Goal: Find specific page/section

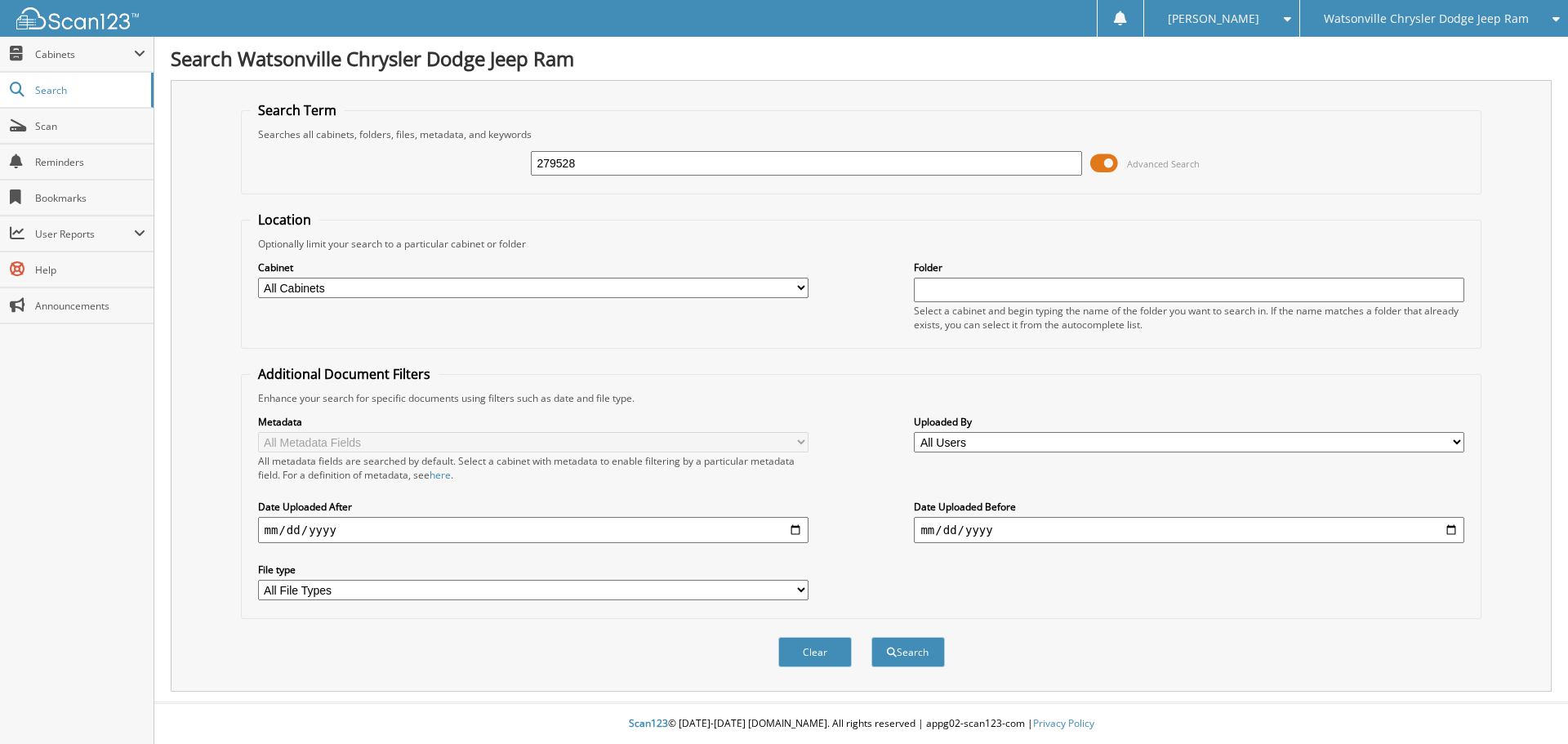
type input "279528"
click at [872, 637] on button "Search" at bounding box center [908, 652] width 73 height 31
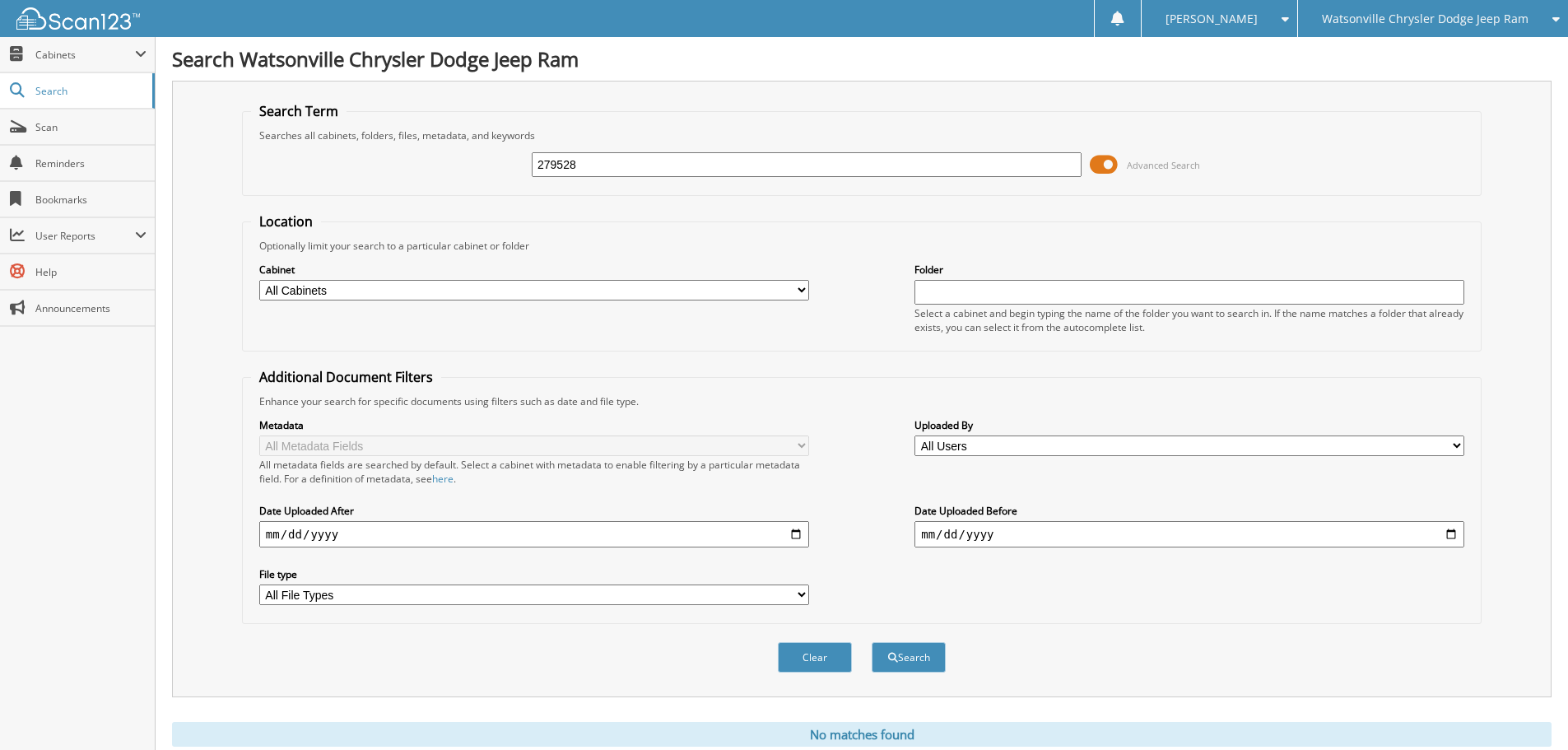
click at [1494, 9] on div "Watsonville Chrysler Dodge Jeep Ram" at bounding box center [1433, 18] width 254 height 37
click at [1477, 53] on link "Chevrolet of [GEOGRAPHIC_DATA]" at bounding box center [1433, 51] width 270 height 29
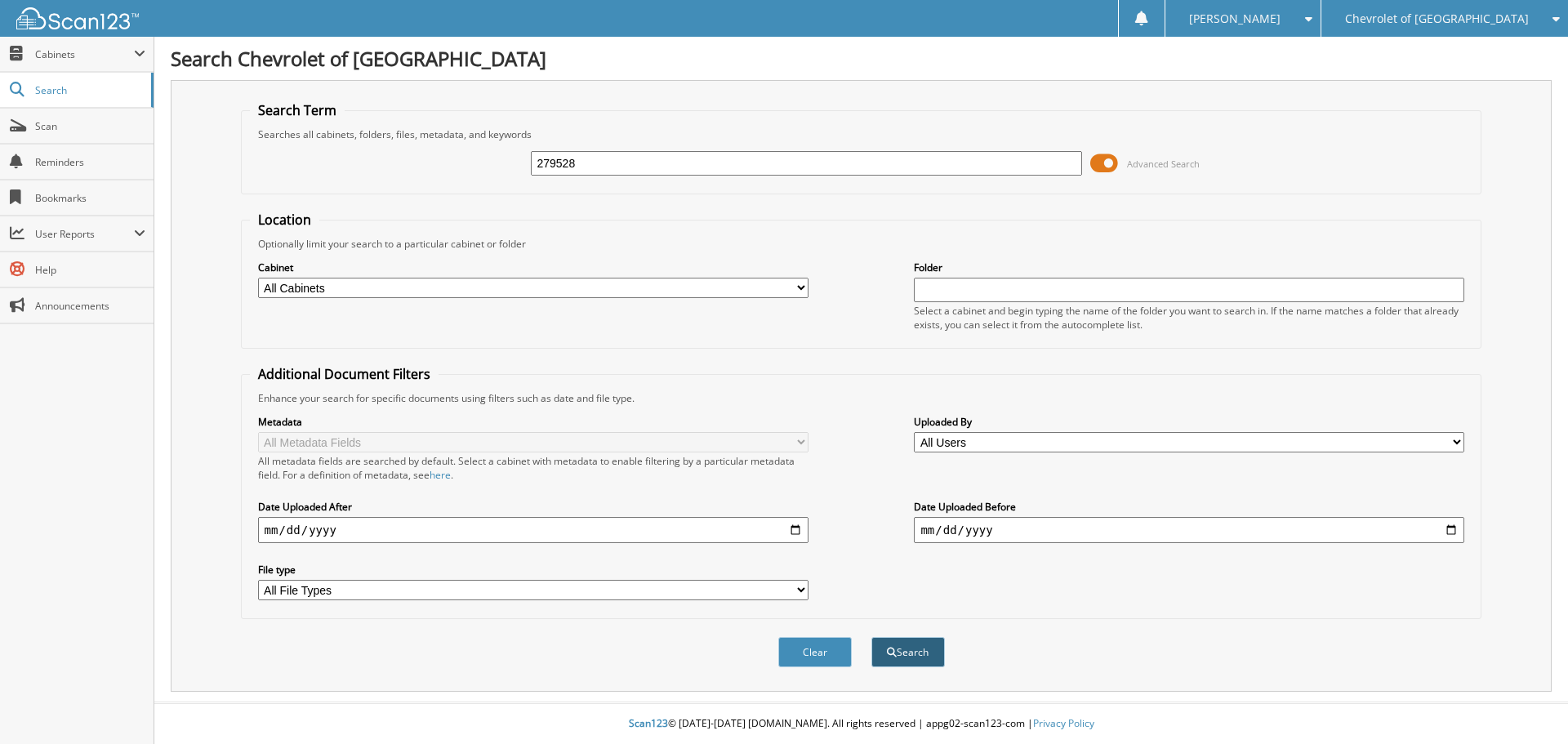
type input "279528"
click at [890, 655] on span "submit" at bounding box center [892, 653] width 10 height 10
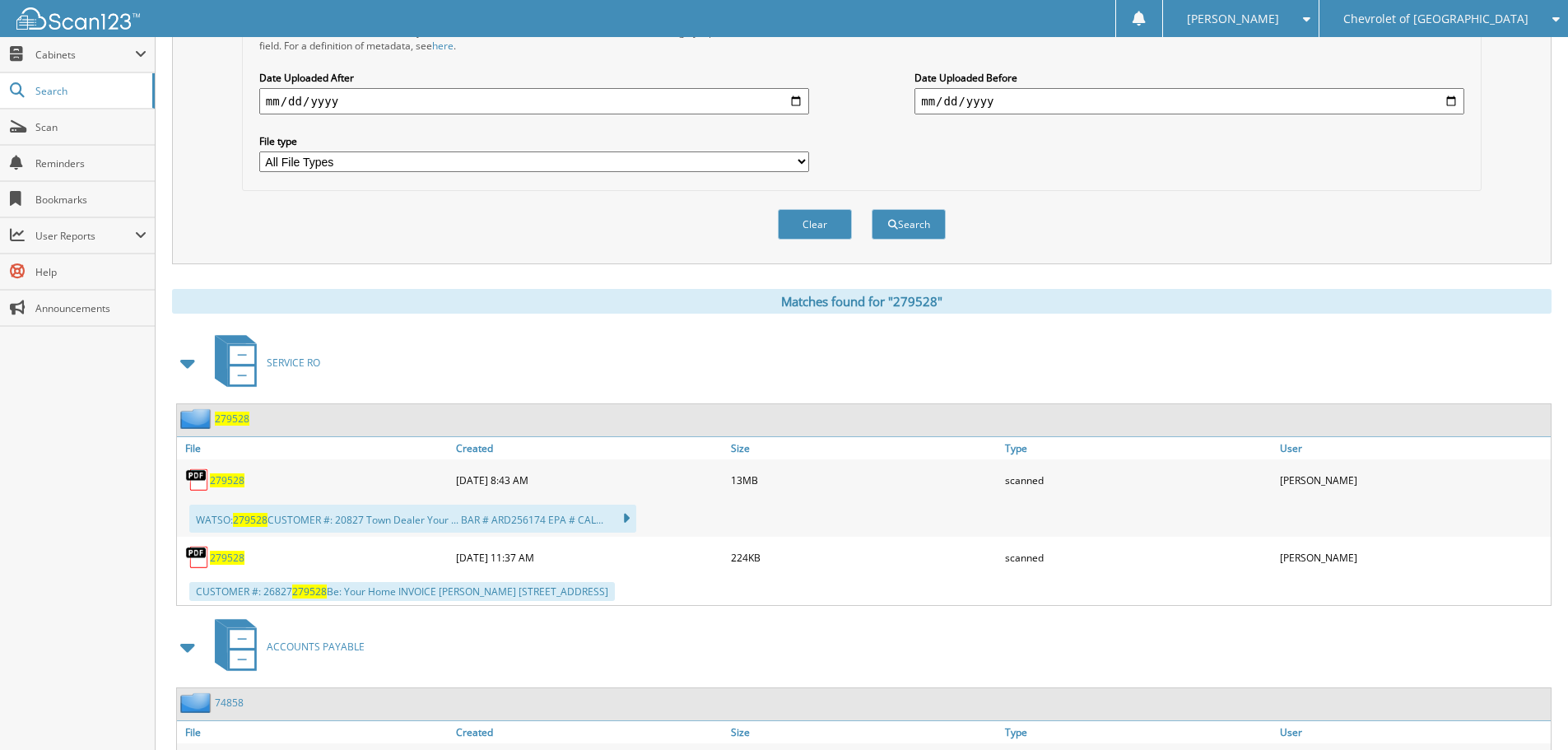
scroll to position [494, 0]
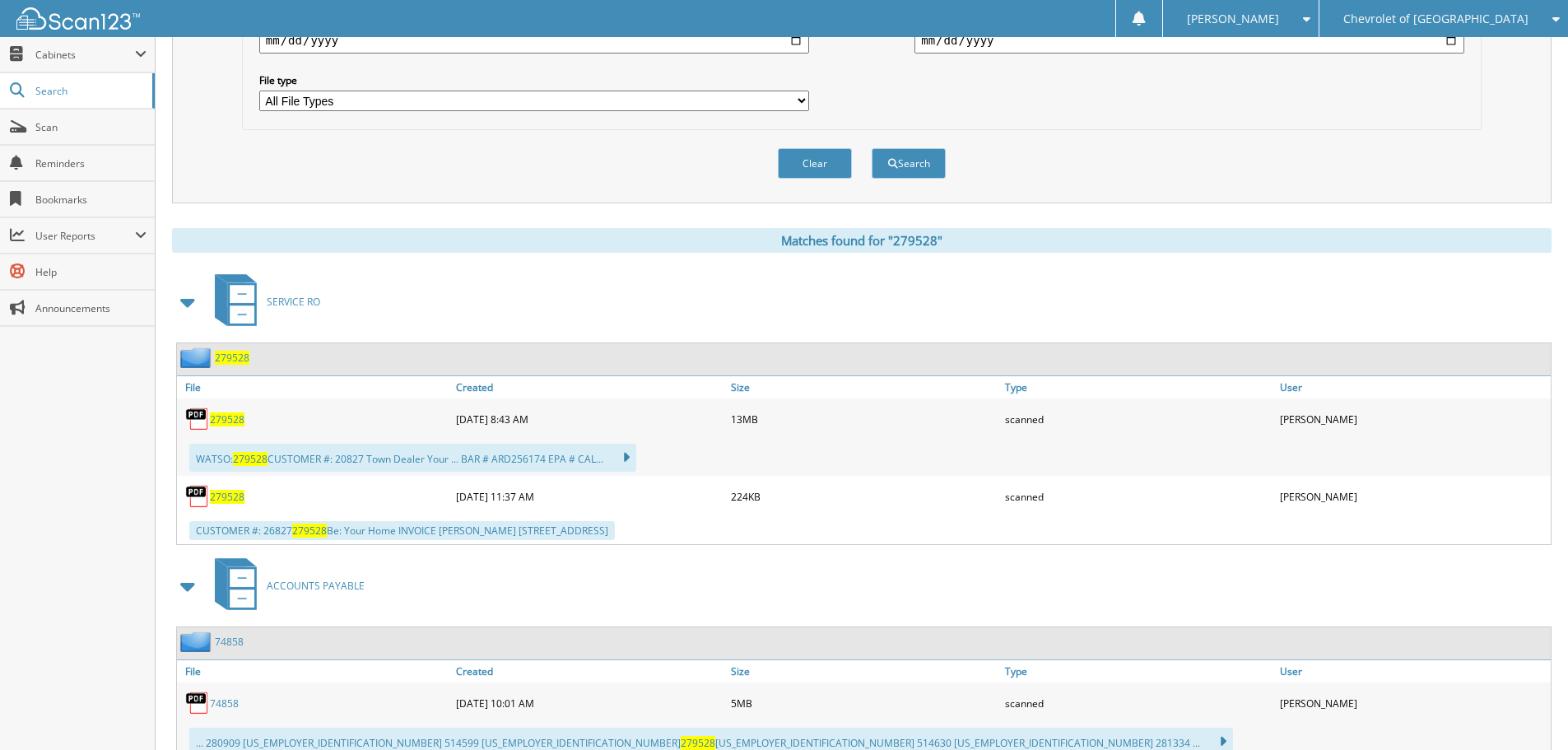
click at [228, 418] on span "279528" at bounding box center [227, 419] width 34 height 14
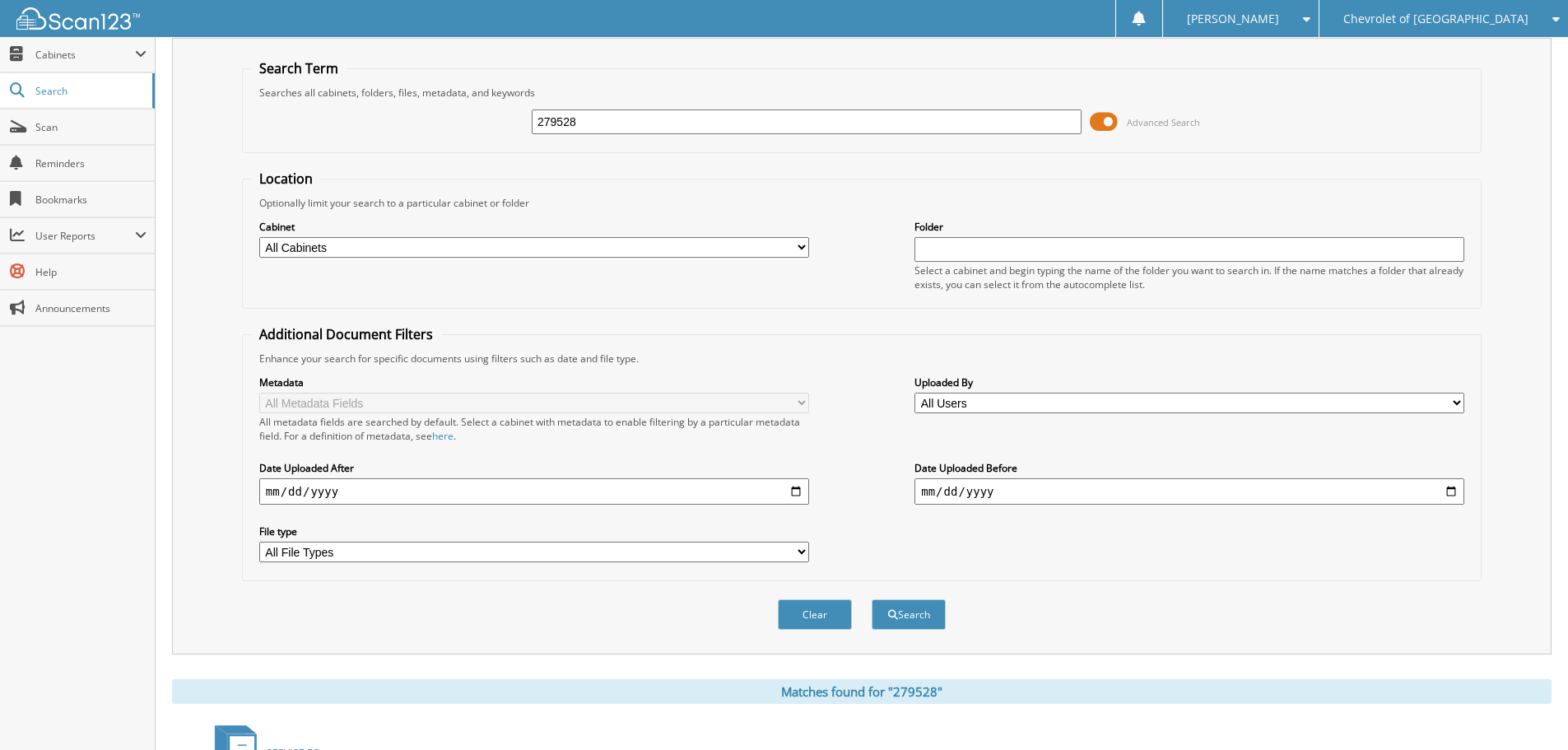
scroll to position [0, 0]
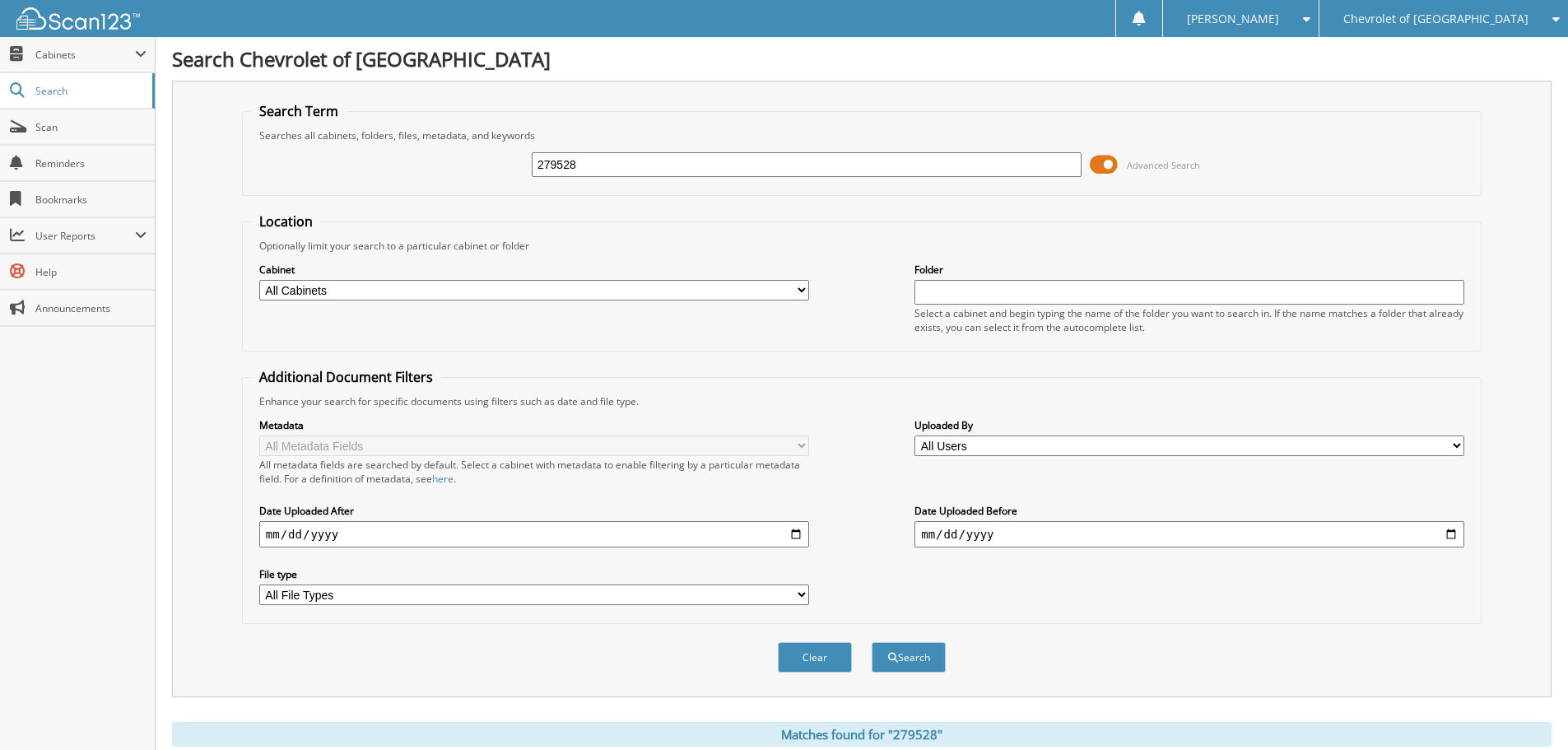
click at [622, 159] on input "279528" at bounding box center [806, 165] width 550 height 25
type input "103664"
click at [872, 642] on button "Search" at bounding box center [909, 657] width 74 height 31
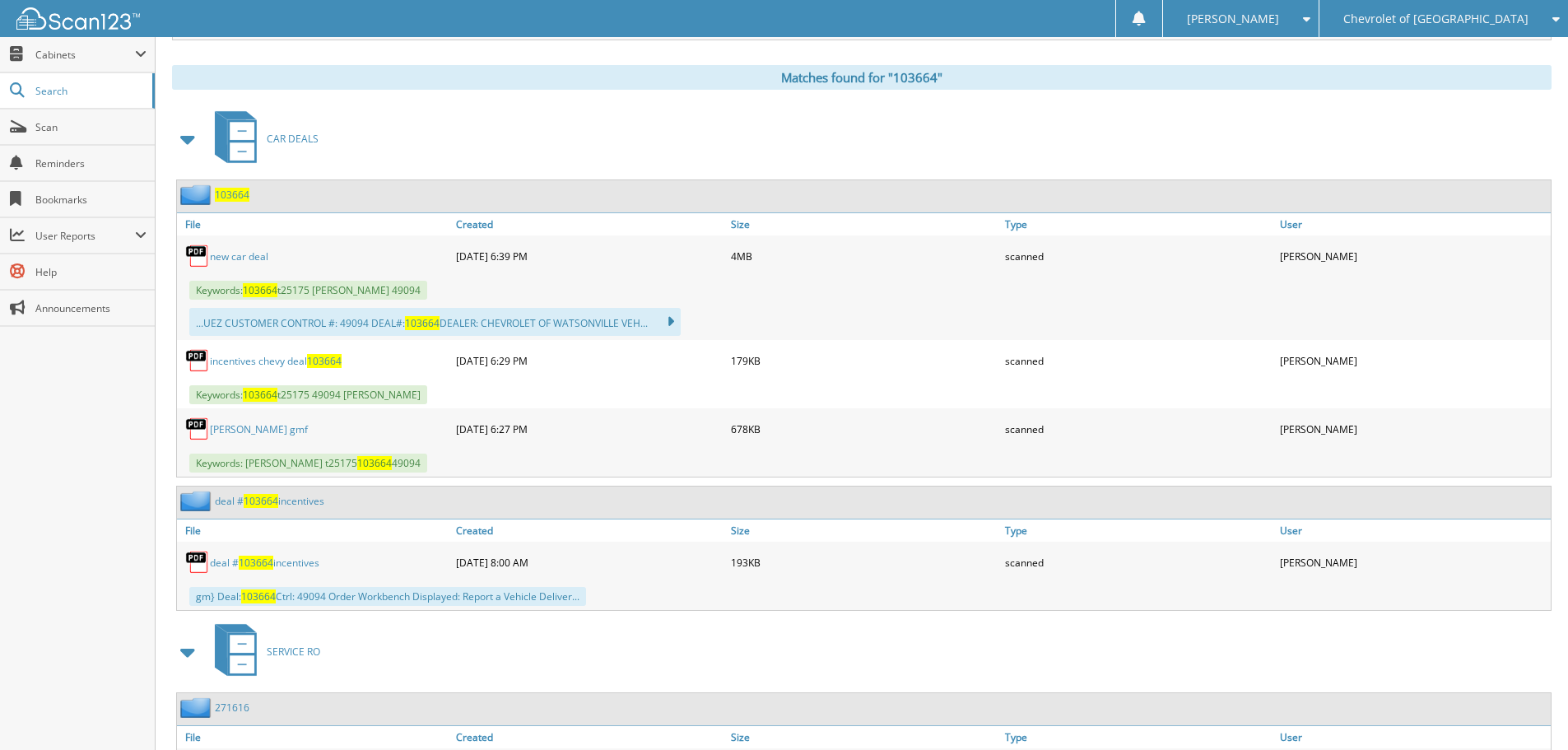
scroll to position [658, 0]
click at [234, 255] on link "new car deal" at bounding box center [239, 255] width 58 height 14
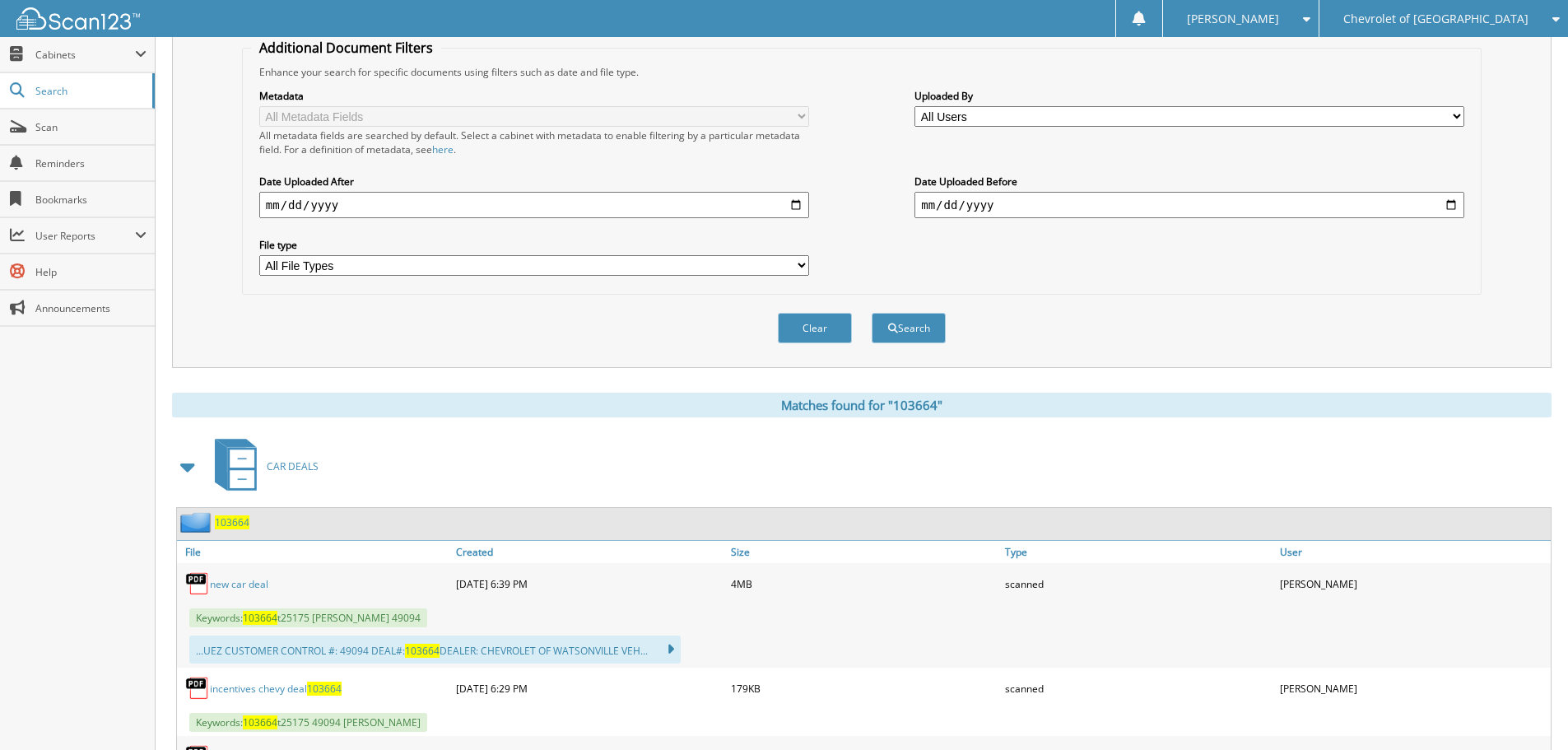
scroll to position [411, 0]
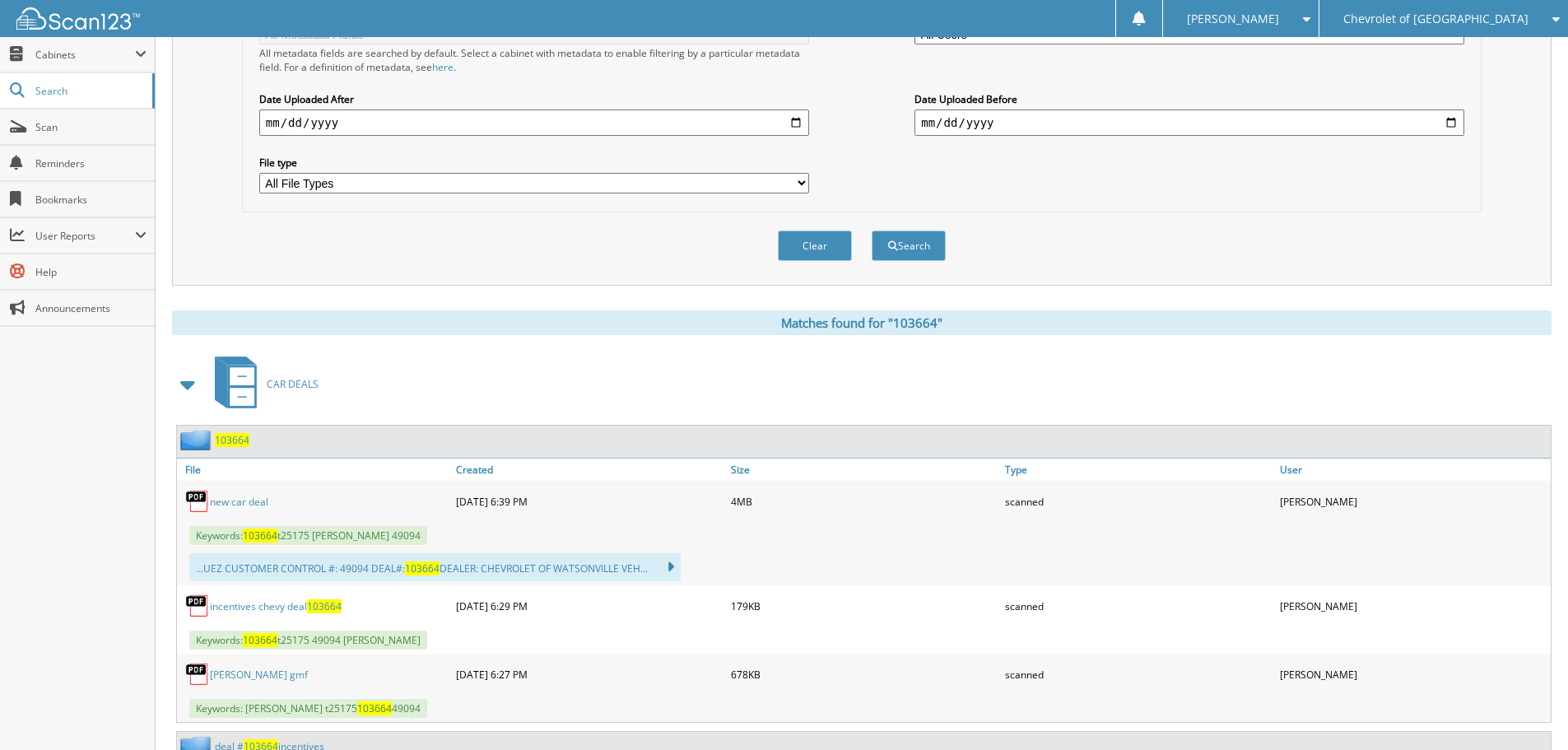
click at [237, 680] on link "iniguez gmf" at bounding box center [259, 675] width 98 height 14
